Goal: Task Accomplishment & Management: Manage account settings

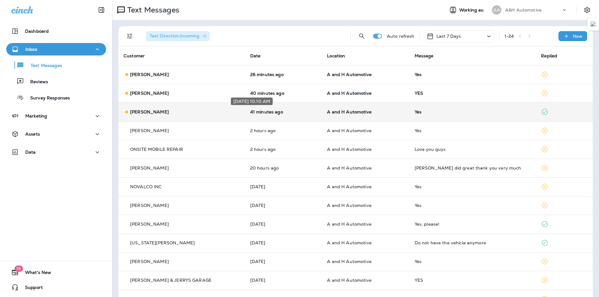
click at [259, 113] on p "41 minutes ago" at bounding box center [283, 111] width 67 height 5
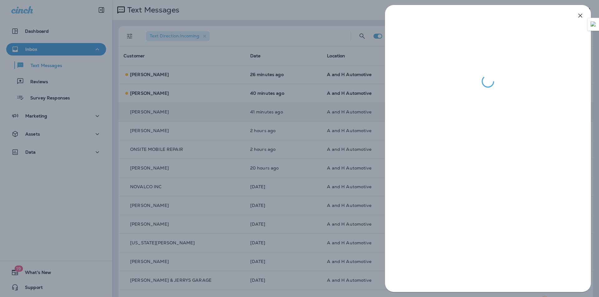
click at [344, 12] on div at bounding box center [299, 148] width 599 height 297
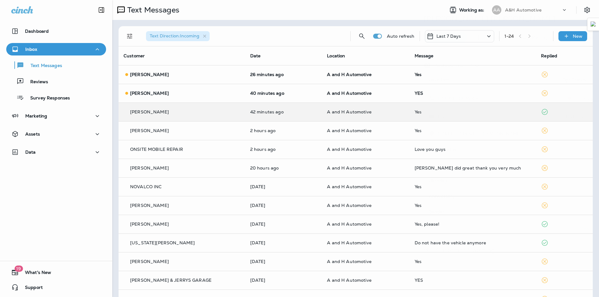
click at [292, 96] on div at bounding box center [299, 148] width 599 height 297
click at [285, 91] on p "40 minutes ago" at bounding box center [283, 93] width 67 height 5
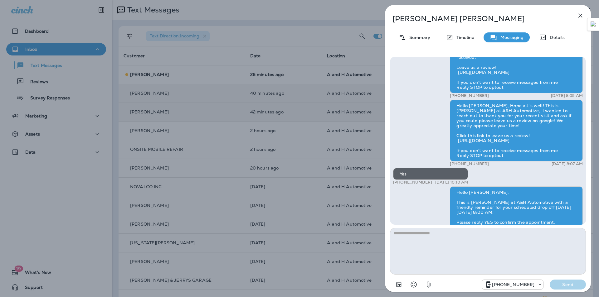
click at [306, 14] on div "[PERSON_NAME] Summary Timeline Messaging Details Hello [PERSON_NAME], This is a…" at bounding box center [299, 148] width 599 height 297
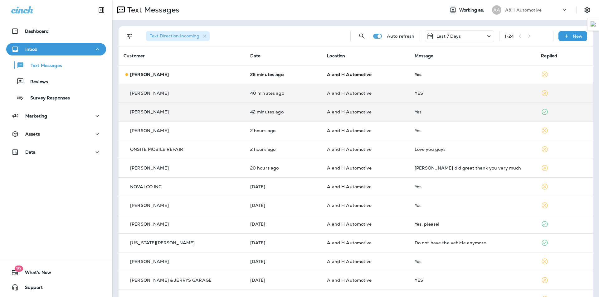
click at [278, 78] on td "26 minutes ago" at bounding box center [283, 74] width 77 height 19
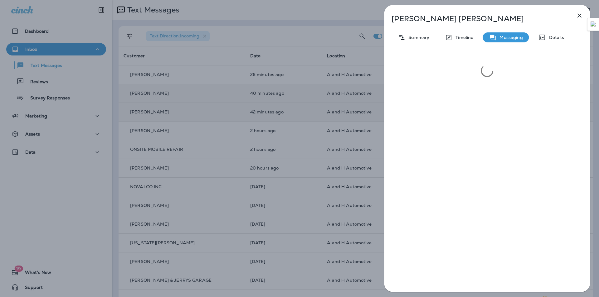
click at [292, 21] on div "[PERSON_NAME] Summary Timeline Messaging Details" at bounding box center [298, 148] width 599 height 297
